Goal: Task Accomplishment & Management: Complete application form

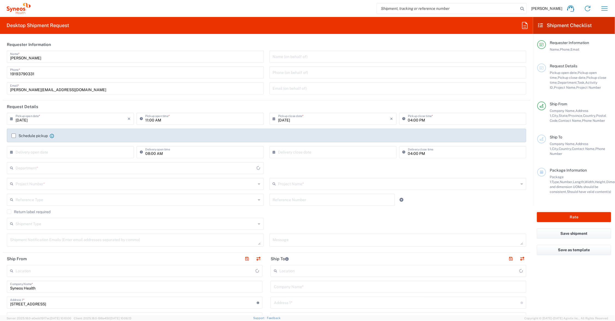
type input "Ohio"
type input "United States"
type input "6156"
type input "Syneos Health Communications-Westerville OH"
click at [313, 184] on input "text" at bounding box center [398, 183] width 241 height 10
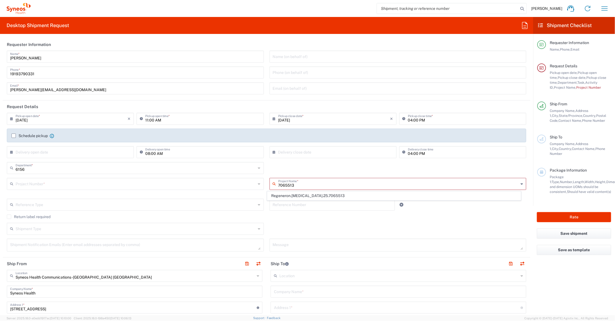
drag, startPoint x: 309, startPoint y: 183, endPoint x: 269, endPoint y: 185, distance: 39.9
click at [270, 185] on div "7065513 Project Name *" at bounding box center [398, 184] width 257 height 12
click at [298, 196] on span "Regeneron.[MEDICAL_DATA].25.7065374" at bounding box center [393, 195] width 253 height 8
type input "Regeneron.[MEDICAL_DATA].25.7065374"
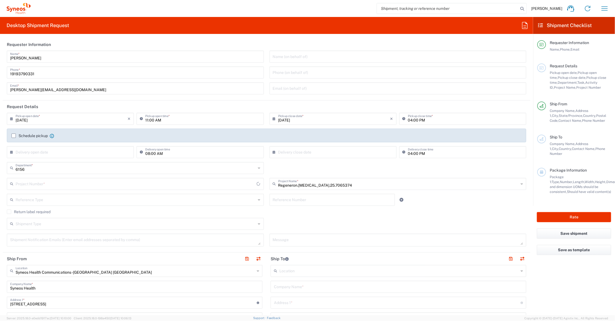
type input "MCUS.IMCA.CL.7065374"
click at [297, 196] on input "text" at bounding box center [332, 199] width 119 height 10
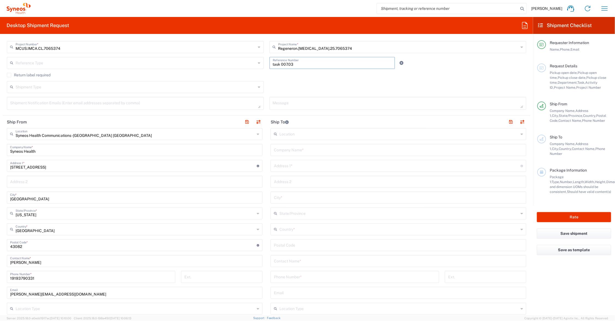
type input "task 007.03"
click at [308, 149] on input "text" at bounding box center [398, 150] width 249 height 10
type input "The Westin Westminster"
type input "10600 Westminster Blvd."
type input "Regeneron Conf. Bag Inserts"
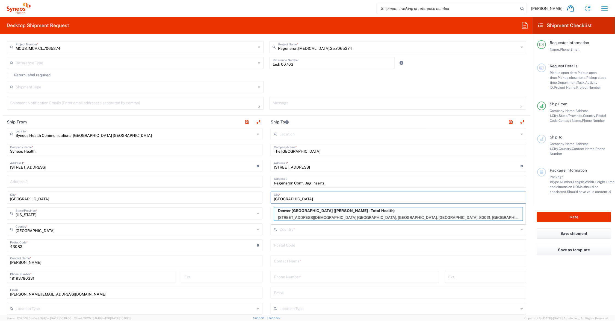
type input "Westminster"
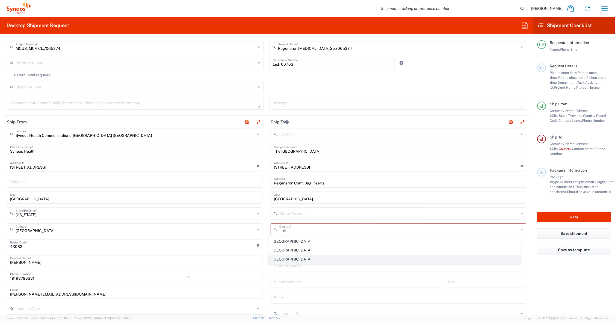
click at [300, 258] on span "United States" at bounding box center [395, 259] width 252 height 8
type input "United States"
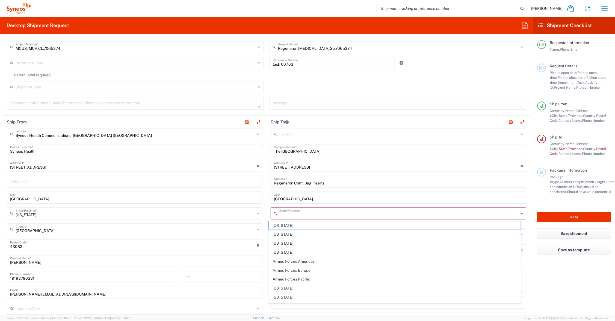
click at [293, 213] on input "text" at bounding box center [399, 213] width 239 height 10
click at [280, 225] on span "Colorado" at bounding box center [395, 225] width 252 height 8
type input "Colorado"
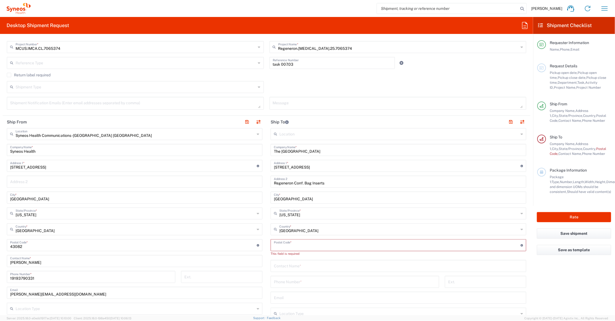
click at [286, 242] on input "undefined" at bounding box center [397, 245] width 247 height 10
type input "80020"
click at [285, 260] on input "text" at bounding box center [398, 260] width 249 height 10
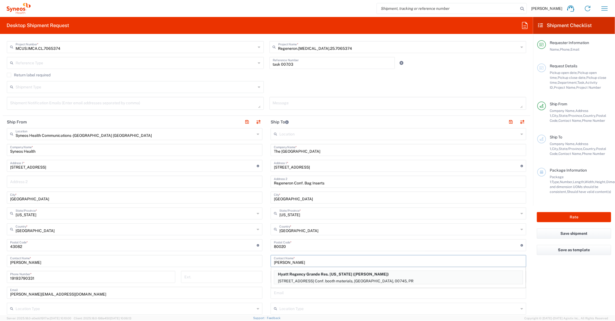
type input "Reyna Wilhelm"
type input "631-513-1760"
click at [507, 121] on button "button" at bounding box center [511, 122] width 8 height 8
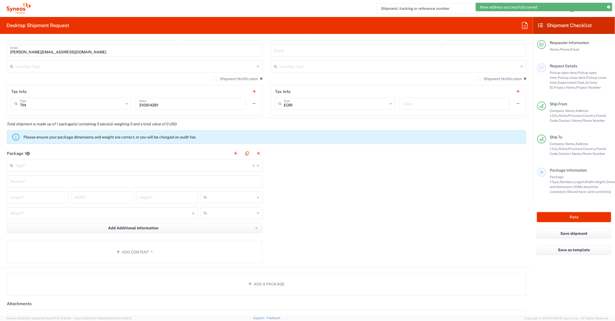
scroll to position [410, 0]
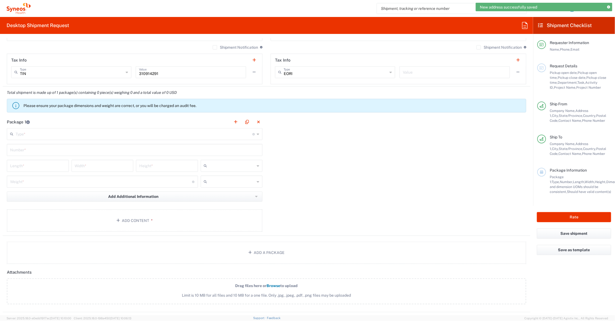
click at [40, 135] on input "text" at bounding box center [134, 134] width 237 height 10
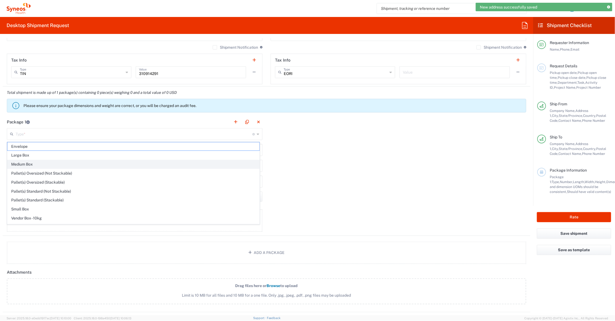
click at [34, 164] on span "Medium Box" at bounding box center [133, 164] width 252 height 8
type input "Medium Box"
type input "13"
type input "11.5"
type input "2.5"
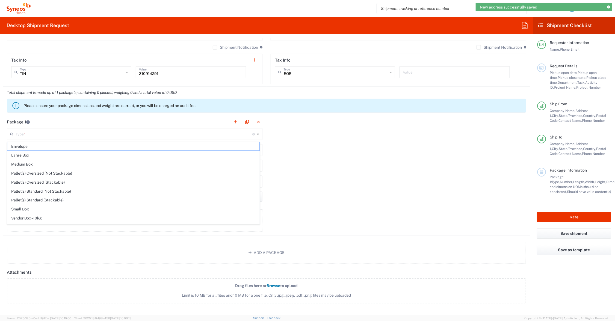
type input "in"
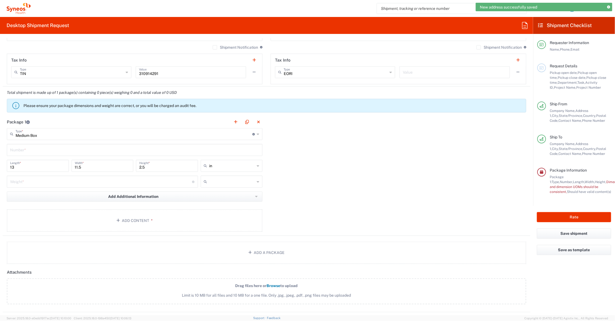
click at [32, 182] on input "number" at bounding box center [101, 181] width 182 height 10
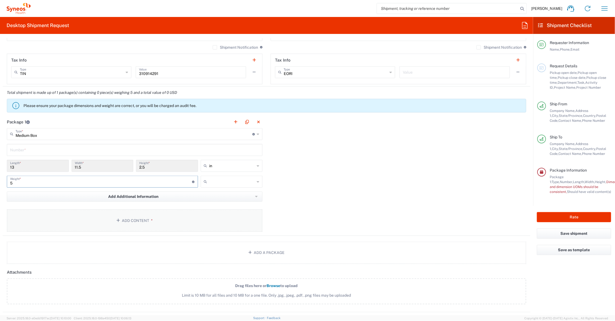
type input "5"
click at [122, 219] on button "Add Content *" at bounding box center [135, 220] width 256 height 22
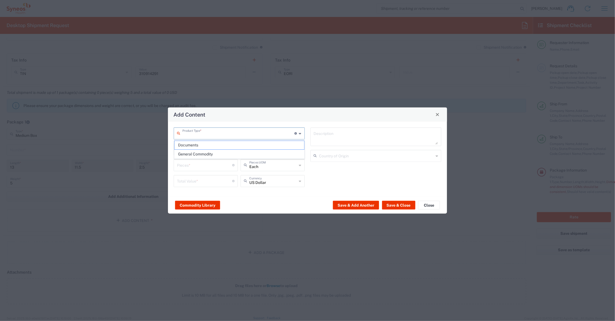
click at [205, 132] on input "text" at bounding box center [239, 133] width 112 height 10
click at [208, 144] on span "Documents" at bounding box center [240, 145] width 130 height 8
type input "Documents"
type input "1"
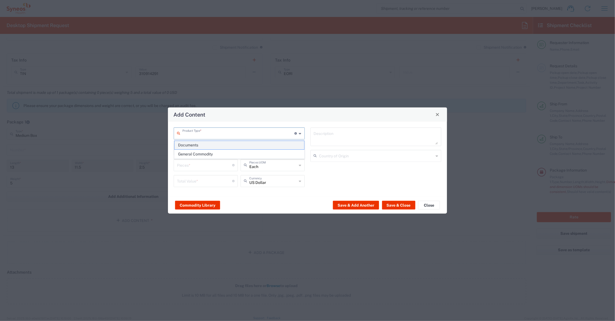
type input "1"
type textarea "Documents"
drag, startPoint x: 188, startPoint y: 165, endPoint x: 168, endPoint y: 166, distance: 19.4
click at [168, 166] on div "Documents Product Type * Document: Paper document generated internally by Syneo…" at bounding box center [307, 158] width 279 height 75
type input "10"
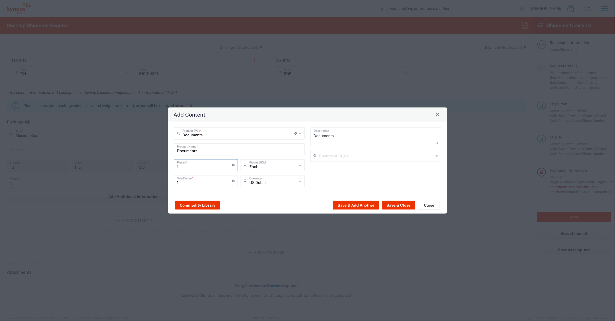
type input "10"
type input "100"
drag, startPoint x: 185, startPoint y: 183, endPoint x: 163, endPoint y: 183, distance: 22.1
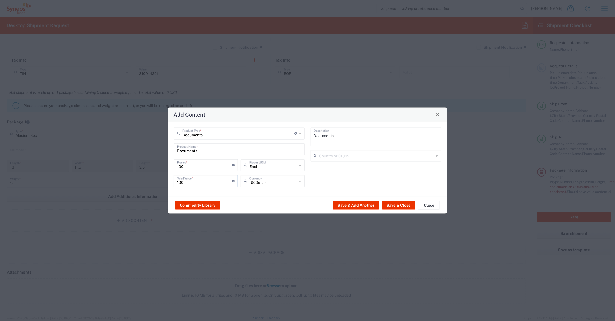
click at [163, 183] on div "Add Content Documents Product Type * Document: Paper document generated interna…" at bounding box center [307, 160] width 615 height 321
type input "50.00"
click at [392, 204] on button "Save & Close" at bounding box center [398, 205] width 33 height 9
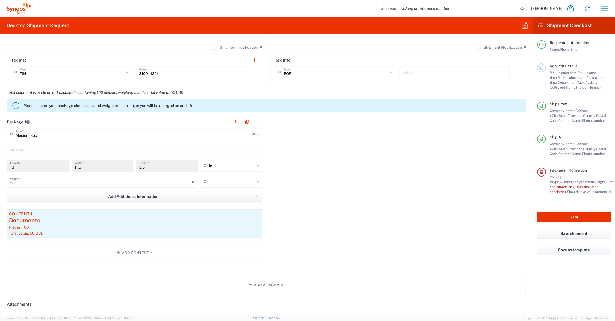
click at [247, 180] on input "text" at bounding box center [233, 181] width 46 height 9
click at [231, 202] on span "lbs" at bounding box center [229, 202] width 60 height 8
type input "lbs"
click at [575, 217] on button "Rate" at bounding box center [574, 217] width 74 height 10
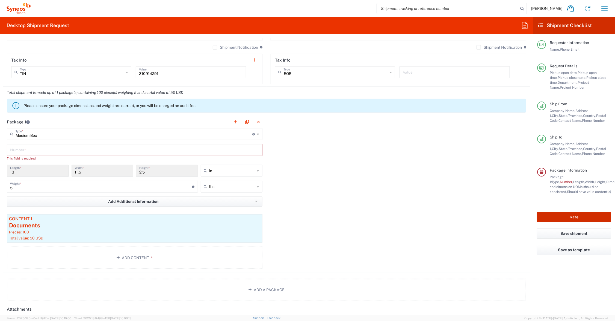
type input "Regeneron.[MEDICAL_DATA].25.7065374"
click at [126, 151] on input "text" at bounding box center [134, 150] width 249 height 10
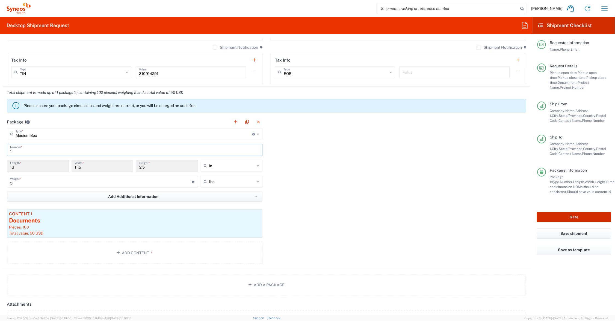
type input "1"
click at [555, 215] on button "Rate" at bounding box center [574, 217] width 74 height 10
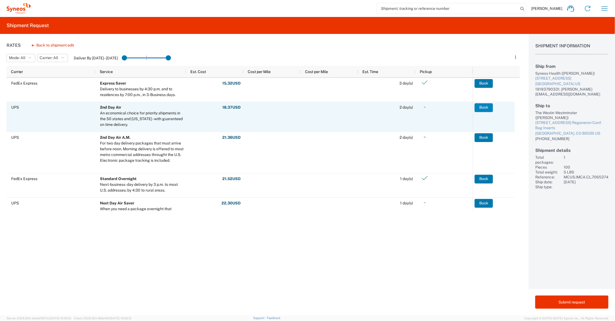
click at [484, 108] on button "Book" at bounding box center [484, 107] width 18 height 9
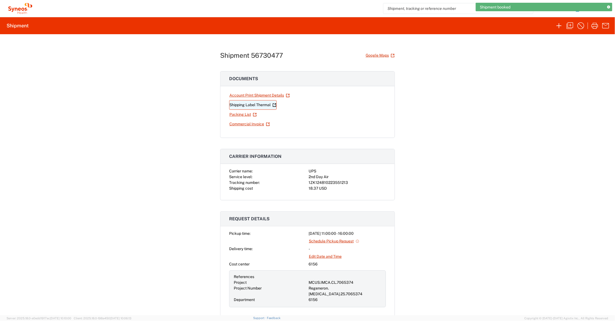
click at [248, 104] on link "Shipping Label Thermal" at bounding box center [253, 105] width 48 height 10
